Goal: Task Accomplishment & Management: Manage account settings

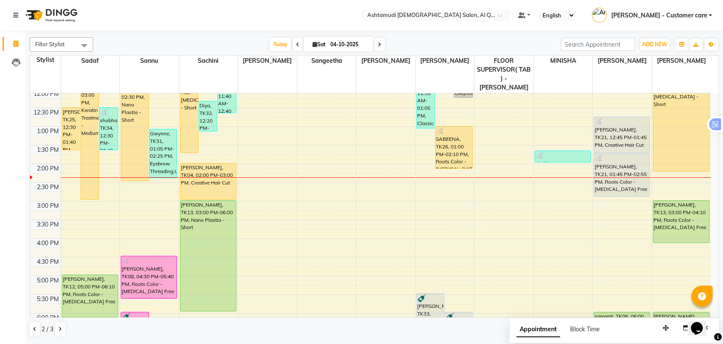
scroll to position [94, 0]
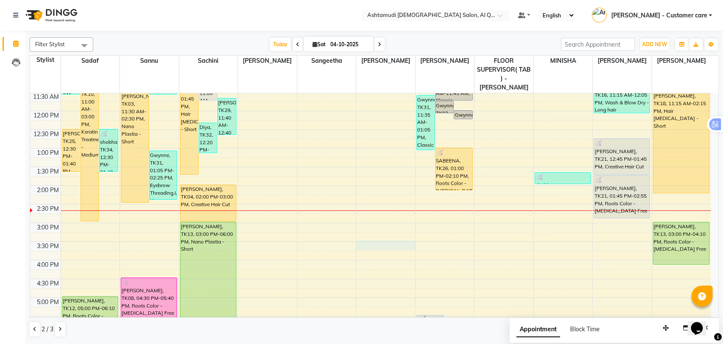
click at [379, 231] on div "9:00 AM 9:30 AM 10:00 AM 10:30 AM 11:00 AM 11:30 AM 12:00 PM 12:30 PM 1:00 PM 1…" at bounding box center [370, 260] width 681 height 522
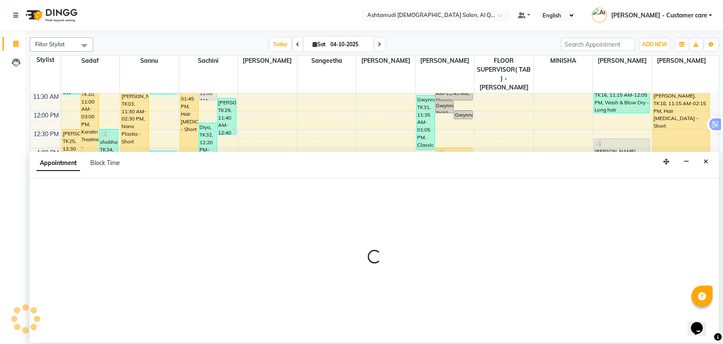
select select "83795"
select select "tentative"
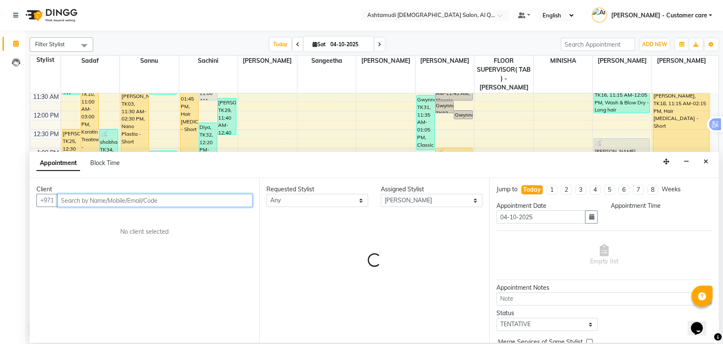
select select "930"
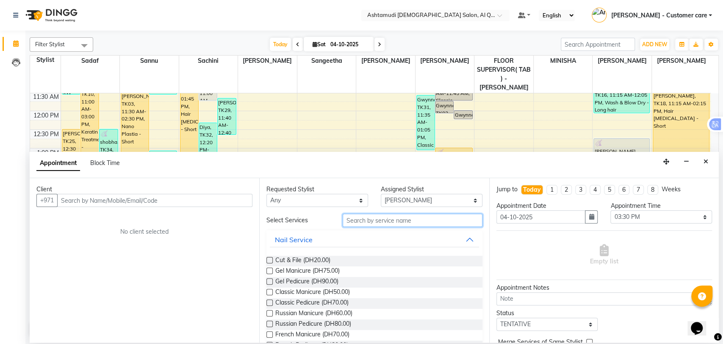
click at [355, 222] on input "text" at bounding box center [413, 220] width 140 height 13
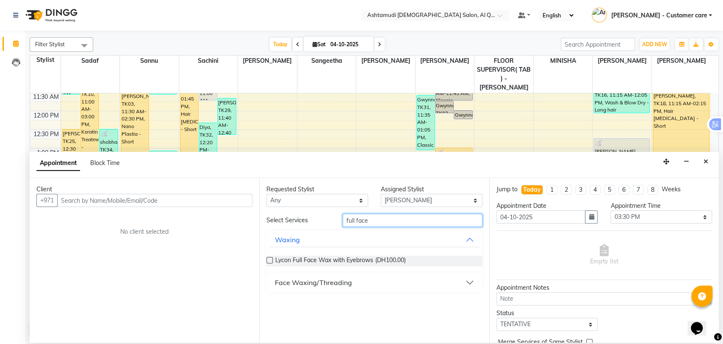
type input "full face"
click at [349, 278] on div "Face Waxing/Threading" at bounding box center [313, 282] width 77 height 10
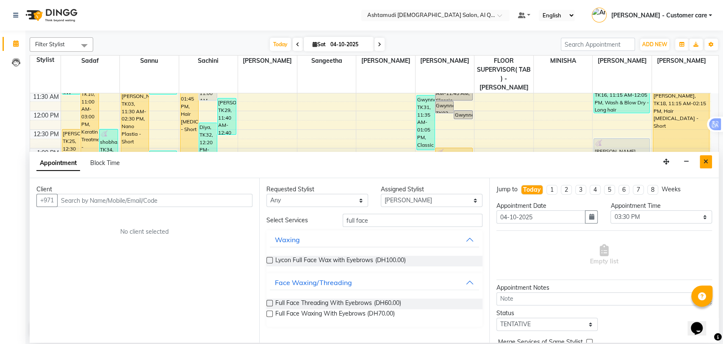
click at [703, 165] on button "Close" at bounding box center [706, 161] width 12 height 13
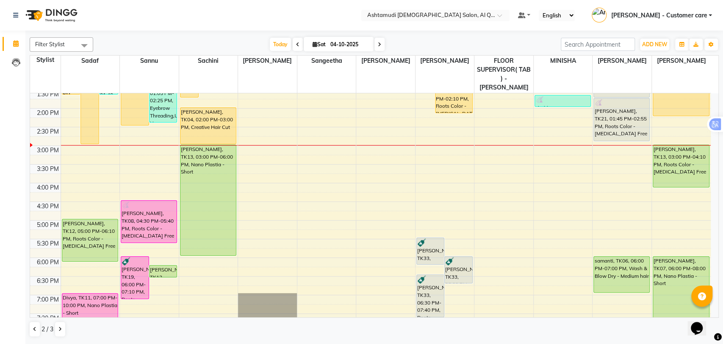
scroll to position [141, 0]
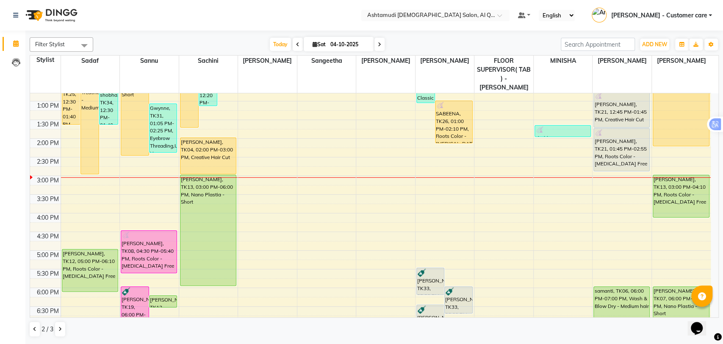
click at [89, 181] on div "9:00 AM 9:30 AM 10:00 AM 10:30 AM 11:00 AM 11:30 AM 12:00 PM 12:30 PM 1:00 PM 1…" at bounding box center [370, 213] width 681 height 522
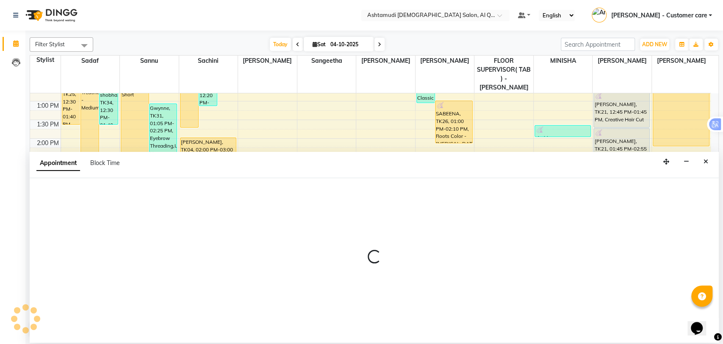
select select "53705"
select select "tentative"
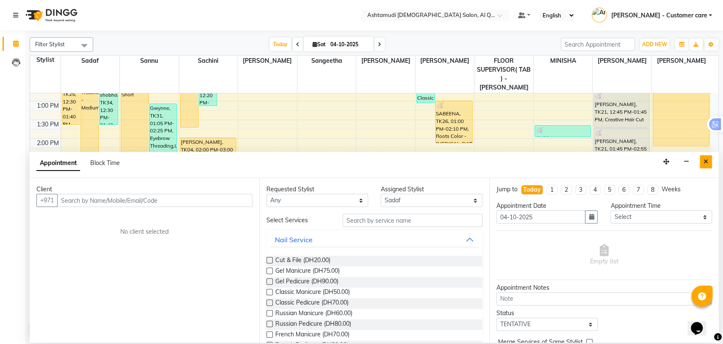
click at [706, 162] on icon "Close" at bounding box center [706, 162] width 5 height 6
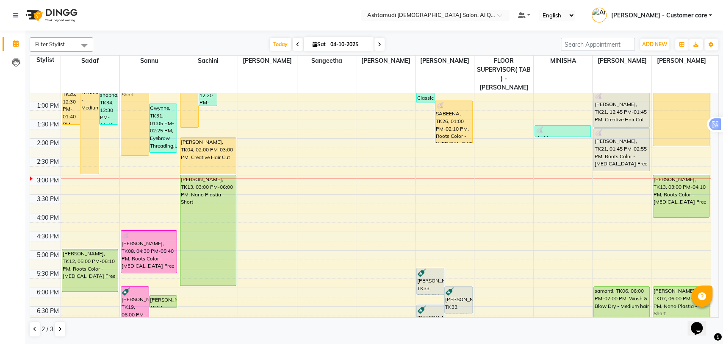
click at [698, 14] on span "[PERSON_NAME] - Customer care" at bounding box center [659, 15] width 96 height 9
click at [657, 59] on link "Sign out" at bounding box center [669, 60] width 78 height 13
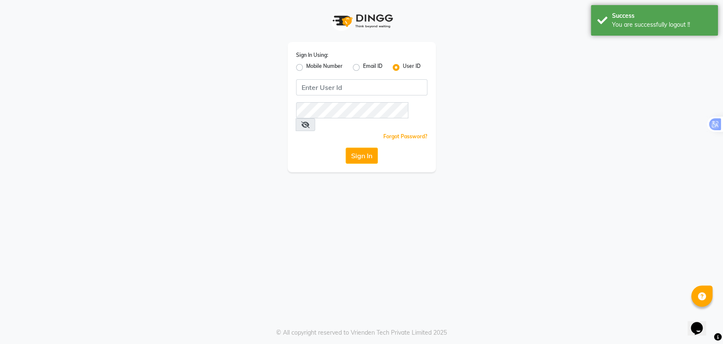
click at [305, 66] on div "Mobile Number" at bounding box center [319, 67] width 47 height 10
click at [306, 65] on label "Mobile Number" at bounding box center [324, 67] width 36 height 10
click at [306, 65] on input "Mobile Number" at bounding box center [309, 65] width 6 height 6
radio input "true"
radio input "false"
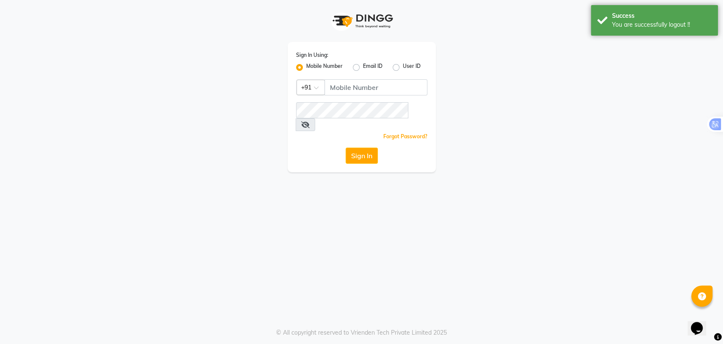
click at [317, 85] on div at bounding box center [311, 86] width 28 height 9
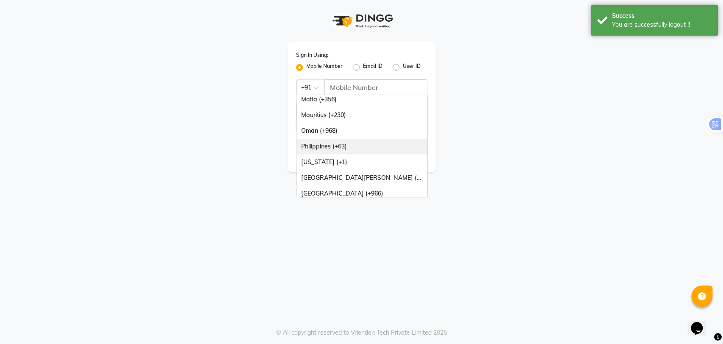
scroll to position [211, 0]
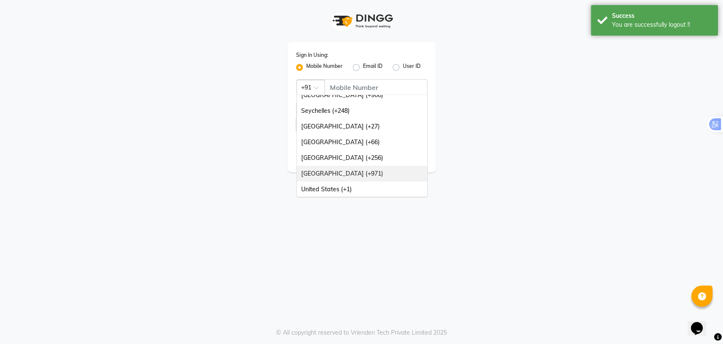
click at [363, 176] on div "[GEOGRAPHIC_DATA] (+971)" at bounding box center [362, 174] width 131 height 16
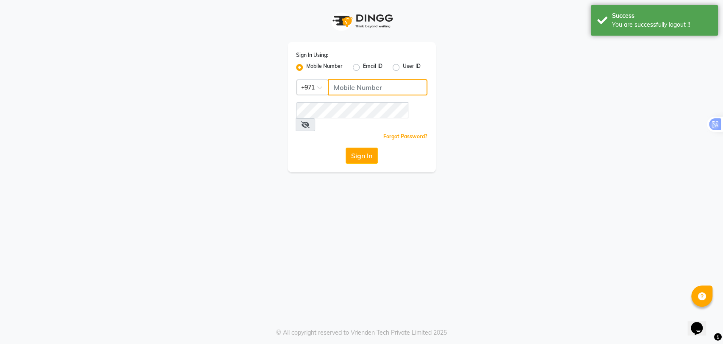
click at [397, 88] on input "Username" at bounding box center [378, 87] width 100 height 16
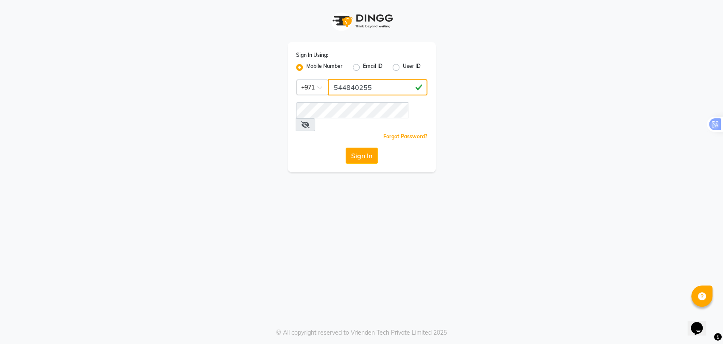
type input "544840255"
click at [327, 132] on div "Forgot Password?" at bounding box center [361, 136] width 131 height 9
drag, startPoint x: 370, startPoint y: 142, endPoint x: 373, endPoint y: 150, distance: 8.0
click at [370, 147] on button "Sign In" at bounding box center [362, 155] width 32 height 16
